Goal: Task Accomplishment & Management: Manage account settings

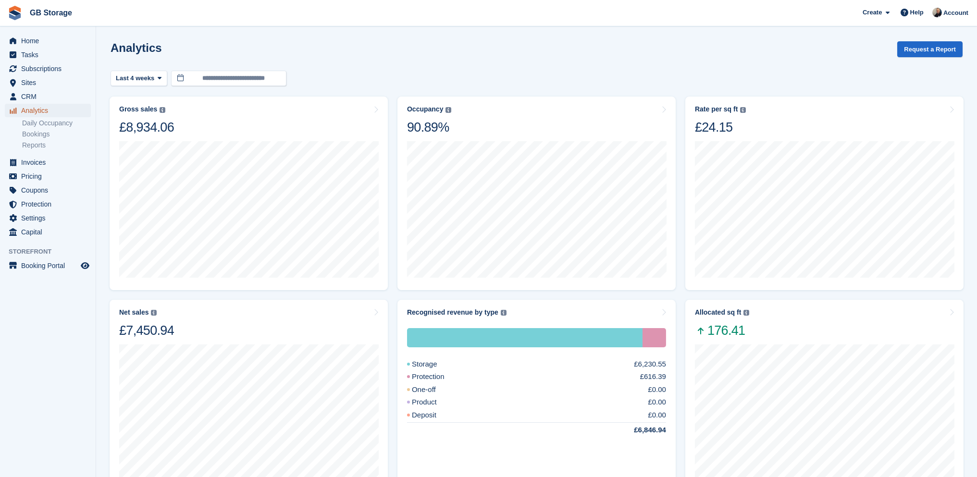
click at [39, 116] on span "Analytics" at bounding box center [50, 110] width 58 height 13
click at [58, 75] on ul "Subscriptions Subscriptions" at bounding box center [48, 69] width 96 height 14
click at [56, 81] on span "Sites" at bounding box center [50, 82] width 58 height 13
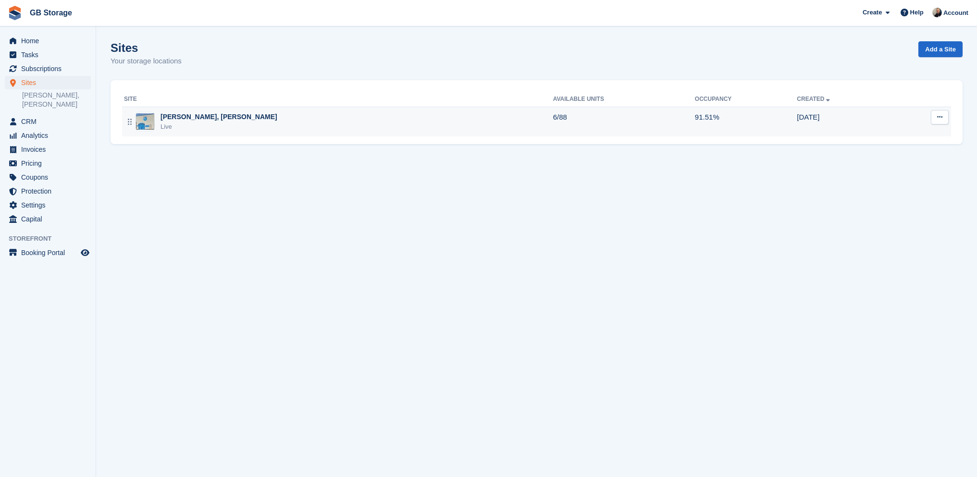
click at [170, 122] on div "Live" at bounding box center [218, 127] width 117 height 10
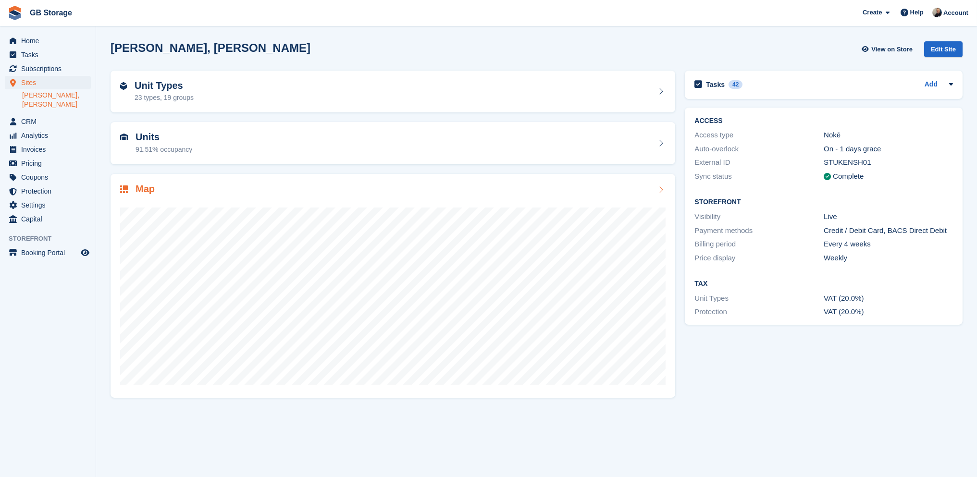
click at [176, 206] on div at bounding box center [392, 292] width 545 height 192
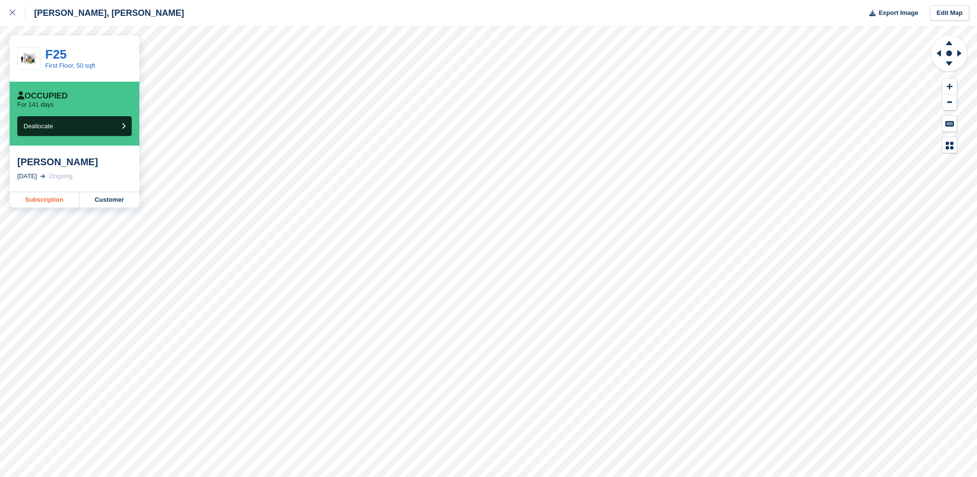
click at [47, 202] on link "Subscription" at bounding box center [45, 199] width 70 height 15
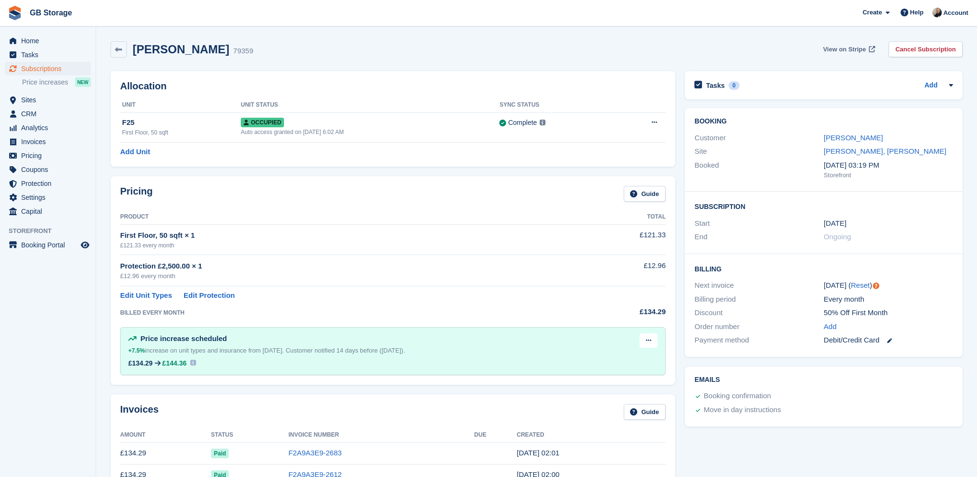
click at [858, 49] on span "View on Stripe" at bounding box center [844, 50] width 43 height 10
